Goal: Transaction & Acquisition: Book appointment/travel/reservation

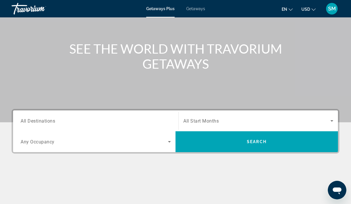
scroll to position [53, 0]
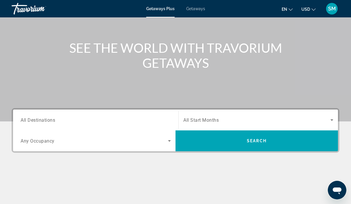
click at [165, 143] on span "Search widget" at bounding box center [94, 141] width 147 height 7
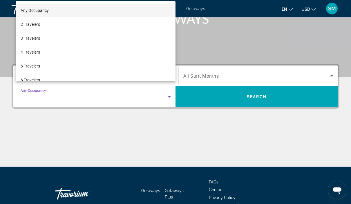
scroll to position [105, 0]
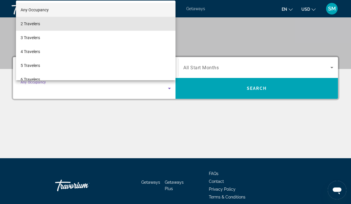
click at [34, 27] on span "2 Travelers" at bounding box center [30, 23] width 19 height 7
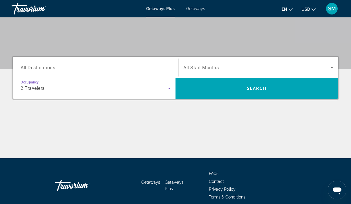
click at [328, 65] on span "Search widget" at bounding box center [256, 67] width 147 height 7
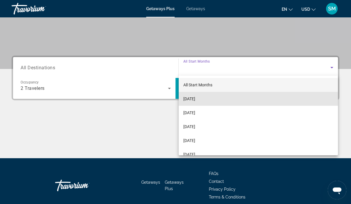
click at [195, 102] on span "October 2025" at bounding box center [189, 98] width 12 height 7
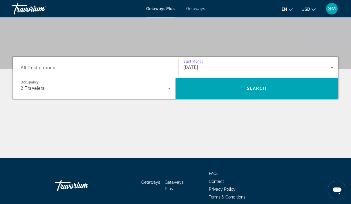
click at [47, 69] on span "All Destinations" at bounding box center [38, 68] width 35 height 6
click at [47, 69] on input "Destination All Destinations" at bounding box center [96, 67] width 150 height 7
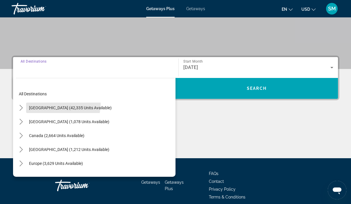
click at [55, 104] on span "Select destination: United States (42,335 units available)" at bounding box center [70, 108] width 89 height 14
type input "**********"
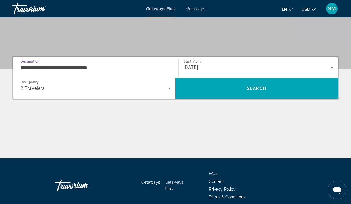
click at [264, 87] on span "Search" at bounding box center [257, 88] width 20 height 5
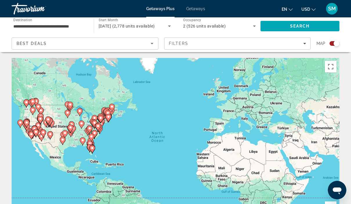
scroll to position [12, 0]
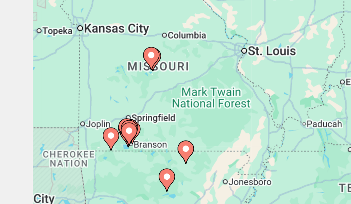
click at [46, 106] on image "Main content" at bounding box center [45, 107] width 3 height 3
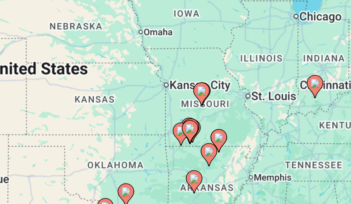
click at [169, 125] on image "Main content" at bounding box center [170, 126] width 3 height 3
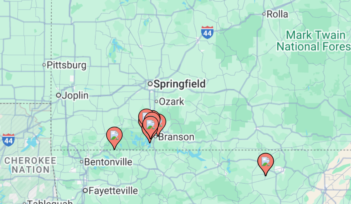
type input "**********"
click at [155, 124] on image "Main content" at bounding box center [156, 125] width 3 height 3
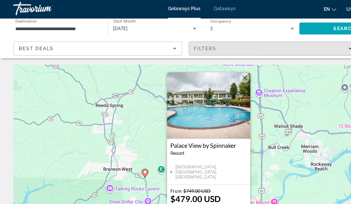
scroll to position [0, 0]
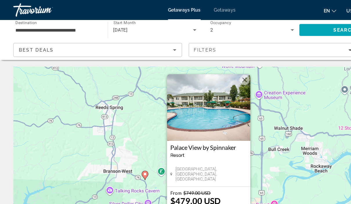
click at [29, 10] on div "Travorium" at bounding box center [41, 8] width 58 height 15
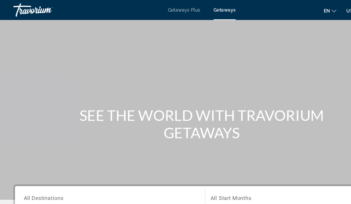
click at [30, 11] on div "Travorium" at bounding box center [41, 8] width 58 height 15
click at [161, 11] on span "Getaways Plus" at bounding box center [160, 8] width 28 height 5
click at [164, 10] on span "Getaways Plus" at bounding box center [160, 8] width 28 height 5
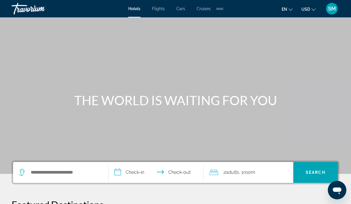
click at [50, 166] on div "Search widget" at bounding box center [61, 172] width 84 height 21
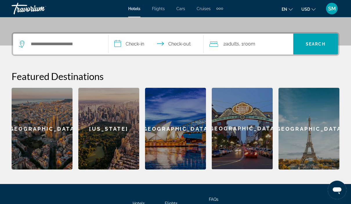
scroll to position [142, 0]
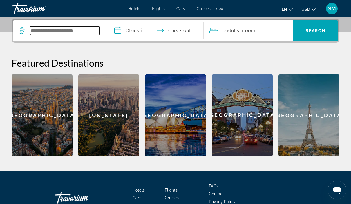
click at [57, 27] on input "Search hotel destination" at bounding box center [64, 30] width 69 height 9
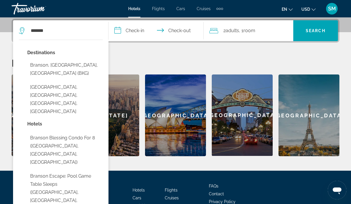
click at [319, 31] on span "Search" at bounding box center [316, 30] width 20 height 5
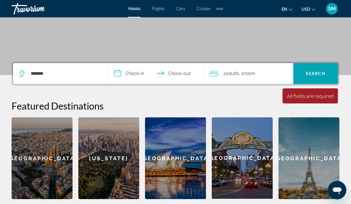
scroll to position [96, 0]
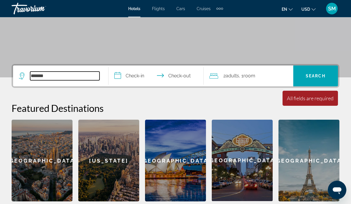
click at [59, 75] on input "*******" at bounding box center [64, 76] width 69 height 9
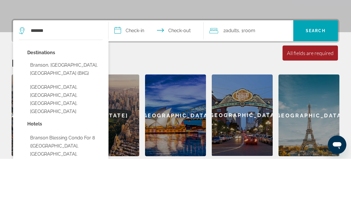
click at [72, 105] on button "Branson, MO, United States (BKG)" at bounding box center [64, 114] width 75 height 19
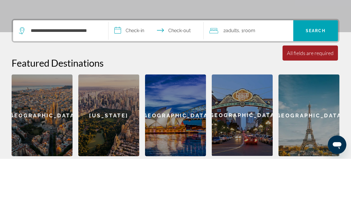
click at [318, 74] on span "Search" at bounding box center [316, 76] width 20 height 5
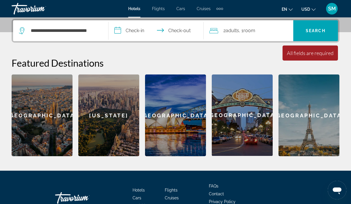
click at [318, 29] on span "Search" at bounding box center [316, 30] width 20 height 5
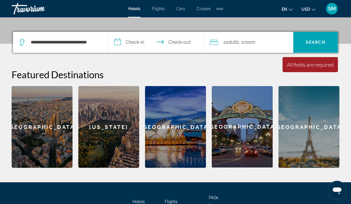
scroll to position [137, 0]
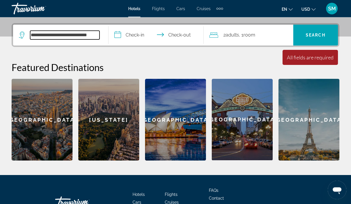
click at [71, 37] on input "**********" at bounding box center [64, 35] width 69 height 9
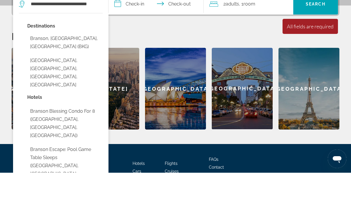
click at [57, 86] on button "Branson Theater District, Branson, MO, United States" at bounding box center [64, 103] width 75 height 35
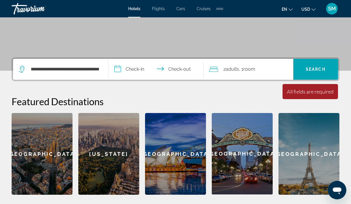
scroll to position [99, 0]
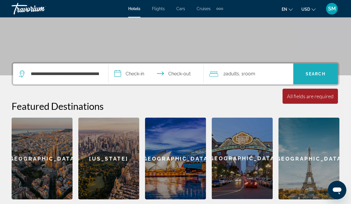
click at [313, 68] on span "Search" at bounding box center [315, 74] width 45 height 14
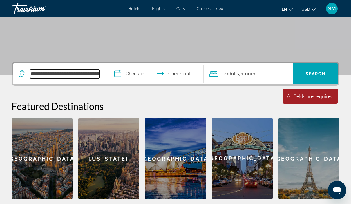
click at [78, 73] on input "**********" at bounding box center [64, 74] width 69 height 9
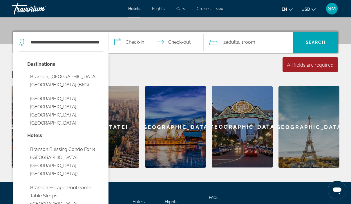
scroll to position [139, 0]
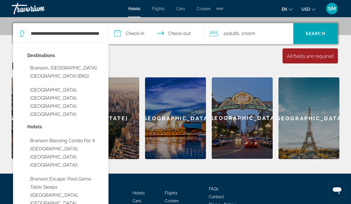
type input "**********"
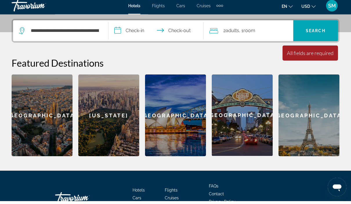
click at [313, 28] on span "Search" at bounding box center [315, 34] width 45 height 14
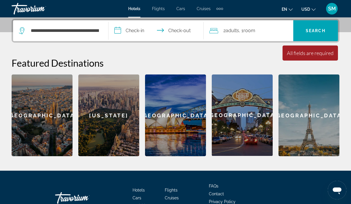
click at [29, 11] on div "Travorium" at bounding box center [41, 8] width 58 height 15
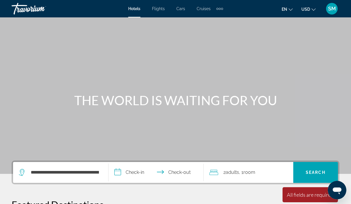
click at [35, 10] on div "Travorium" at bounding box center [41, 8] width 58 height 15
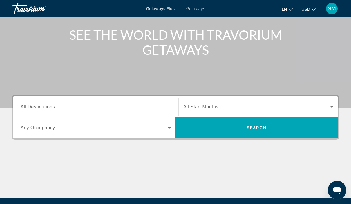
scroll to position [64, 0]
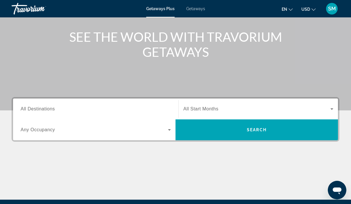
click at [161, 128] on span "Search widget" at bounding box center [94, 130] width 147 height 7
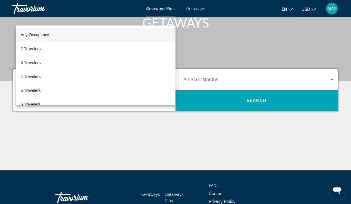
scroll to position [105, 0]
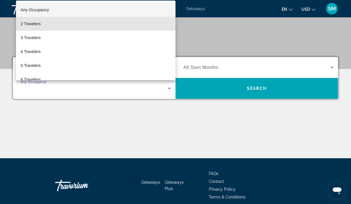
click at [46, 31] on mat-option "2 Travelers" at bounding box center [96, 24] width 160 height 14
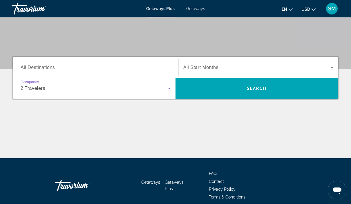
click at [84, 70] on input "Destination All Destinations" at bounding box center [96, 67] width 150 height 7
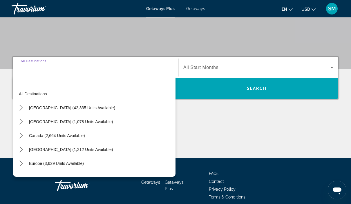
click at [74, 106] on span "United States (42,335 units available)" at bounding box center [72, 108] width 86 height 5
type input "**********"
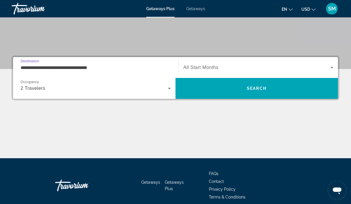
click at [257, 69] on span "Search widget" at bounding box center [256, 67] width 147 height 7
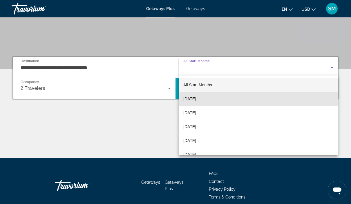
click at [196, 98] on span "October 2025" at bounding box center [189, 98] width 13 height 7
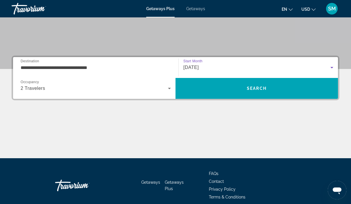
click at [221, 93] on span "Search" at bounding box center [257, 89] width 163 height 14
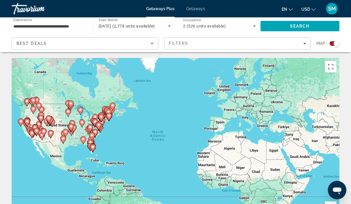
click at [302, 45] on div "Filters" at bounding box center [238, 43] width 138 height 5
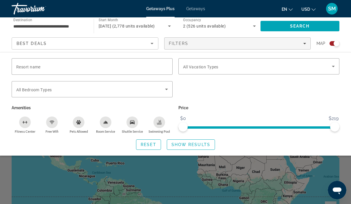
click at [35, 73] on div "Search widget" at bounding box center [92, 66] width 152 height 17
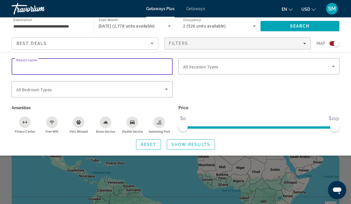
click at [32, 69] on input "Resort name" at bounding box center [92, 66] width 152 height 7
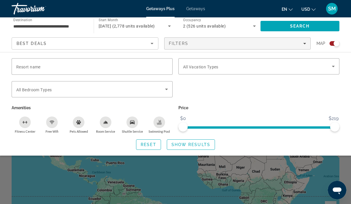
scroll to position [1, 0]
click at [57, 66] on input "Resort name" at bounding box center [92, 66] width 152 height 7
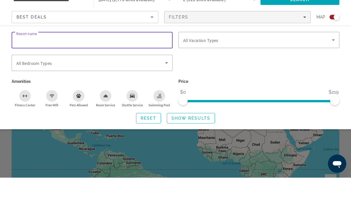
click at [30, 63] on input "Resort name" at bounding box center [92, 66] width 152 height 7
paste input "**********"
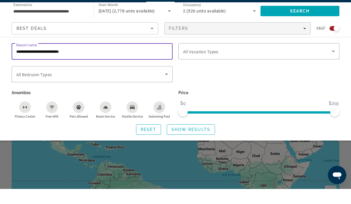
scroll to position [0, 0]
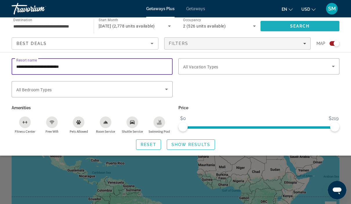
click at [307, 28] on span "Search" at bounding box center [300, 26] width 20 height 5
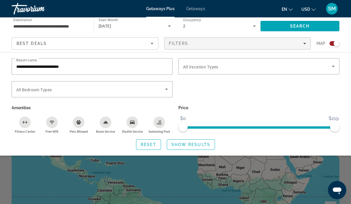
click at [304, 27] on span "Search" at bounding box center [300, 26] width 20 height 5
click at [155, 66] on input "**********" at bounding box center [92, 66] width 152 height 7
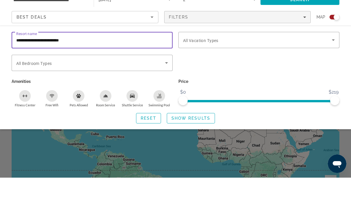
click at [92, 63] on input "**********" at bounding box center [92, 66] width 152 height 7
type input "********"
click at [32, 63] on input "Resort name" at bounding box center [92, 66] width 152 height 7
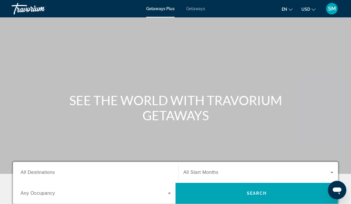
click at [195, 8] on span "Getaways" at bounding box center [195, 8] width 19 height 5
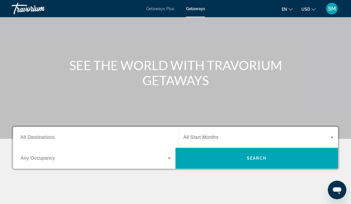
scroll to position [36, 0]
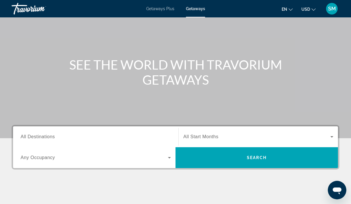
click at [29, 137] on span "All Destinations" at bounding box center [38, 136] width 34 height 5
click at [29, 137] on input "Destination All Destinations" at bounding box center [96, 137] width 150 height 7
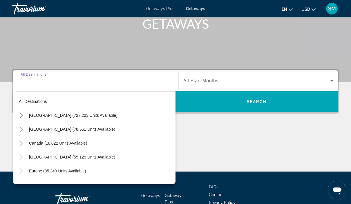
scroll to position [91, 0]
